Goal: Find specific page/section: Find specific page/section

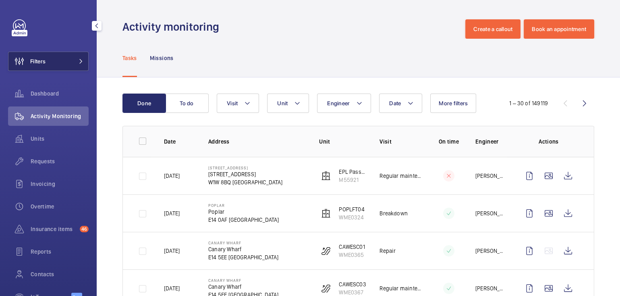
click at [48, 58] on button "Filters" at bounding box center [48, 61] width 81 height 19
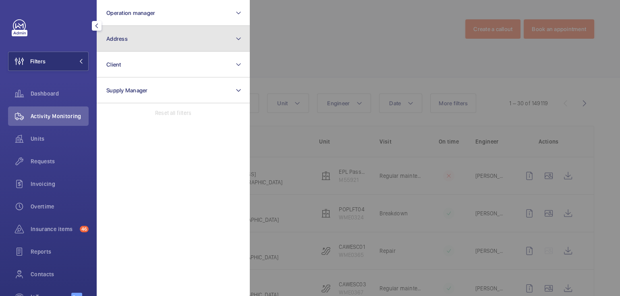
click at [169, 45] on button "Address" at bounding box center [173, 39] width 153 height 26
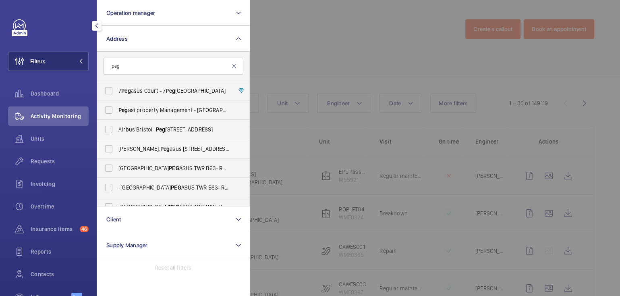
type input "peg"
click at [156, 147] on span "Crawley, [STREET_ADDRESS][PERSON_NAME]" at bounding box center [173, 149] width 111 height 8
click at [117, 147] on input "Crawley, [STREET_ADDRESS][PERSON_NAME]" at bounding box center [109, 149] width 16 height 16
checkbox input "true"
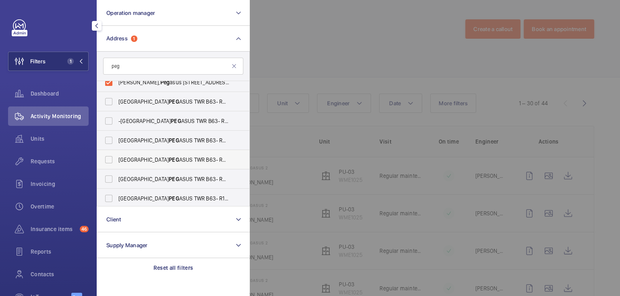
scroll to position [69, 0]
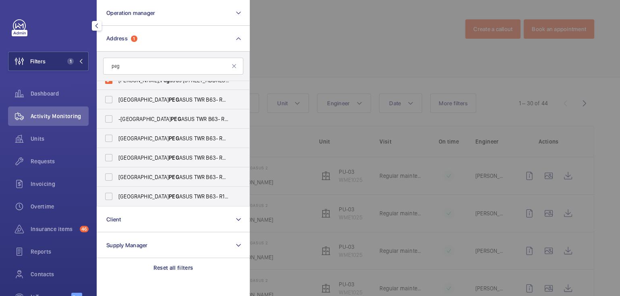
click at [329, 36] on div at bounding box center [560, 148] width 620 height 296
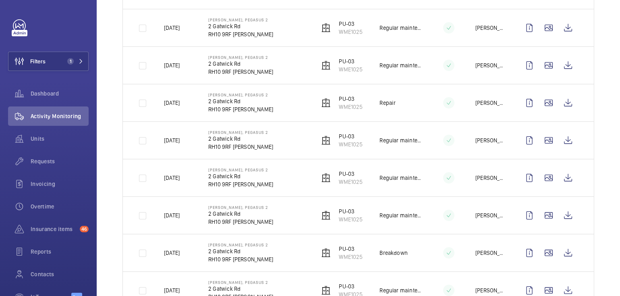
scroll to position [0, 0]
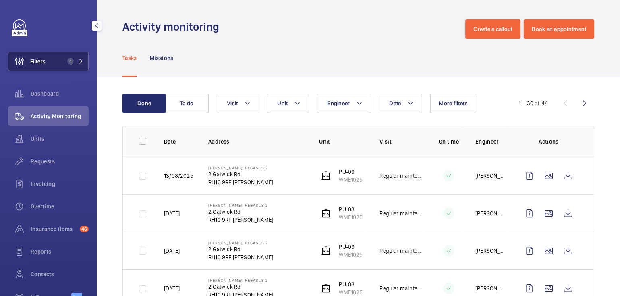
click at [44, 60] on span "Filters" at bounding box center [37, 61] width 15 height 8
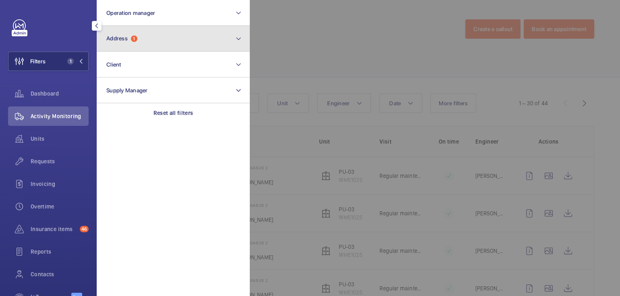
click at [184, 44] on button "Address 1" at bounding box center [173, 39] width 153 height 26
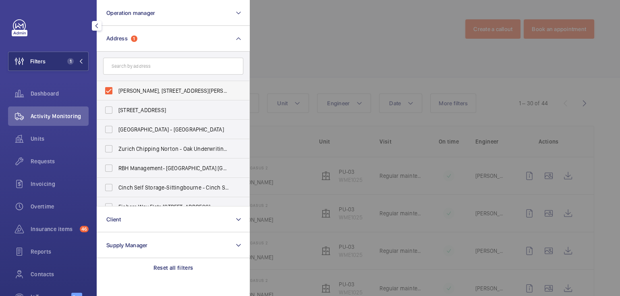
click at [152, 92] on span "[PERSON_NAME], [STREET_ADDRESS][PERSON_NAME]" at bounding box center [173, 91] width 111 height 8
click at [117, 92] on input "[PERSON_NAME], [STREET_ADDRESS][PERSON_NAME]" at bounding box center [109, 91] width 16 height 16
checkbox input "false"
click at [313, 46] on div at bounding box center [560, 148] width 620 height 296
